Goal: Book appointment/travel/reservation

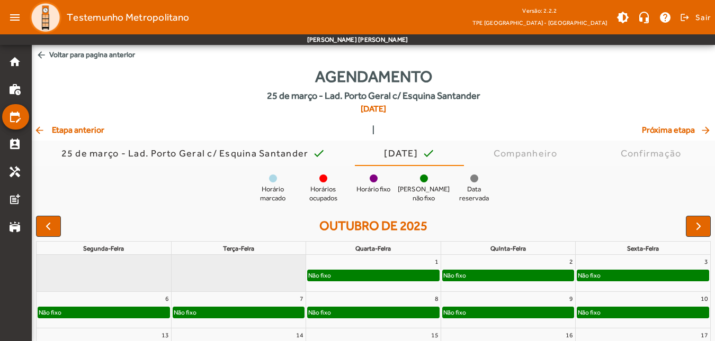
scroll to position [140, 0]
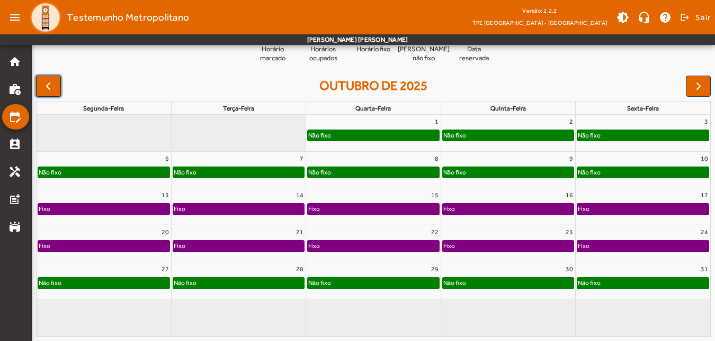
click at [47, 86] on span "button" at bounding box center [48, 86] width 13 height 13
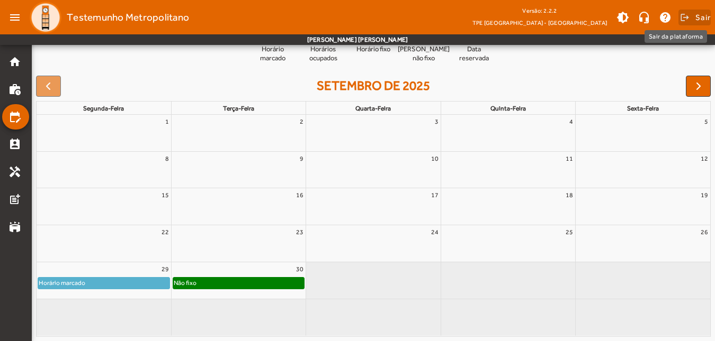
click at [695, 16] on span "Sair" at bounding box center [702, 17] width 15 height 17
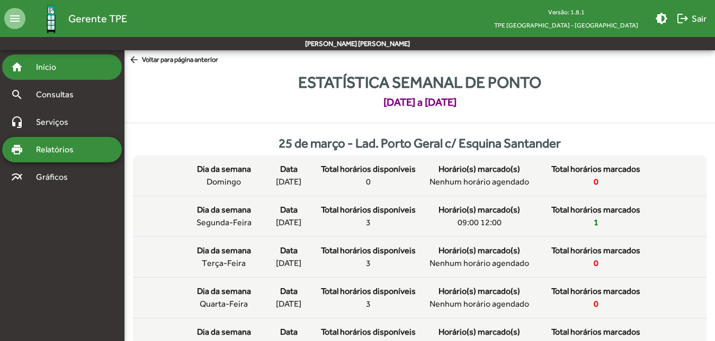
click at [85, 67] on div "home Início" at bounding box center [62, 67] width 120 height 25
